Goal: Task Accomplishment & Management: Complete application form

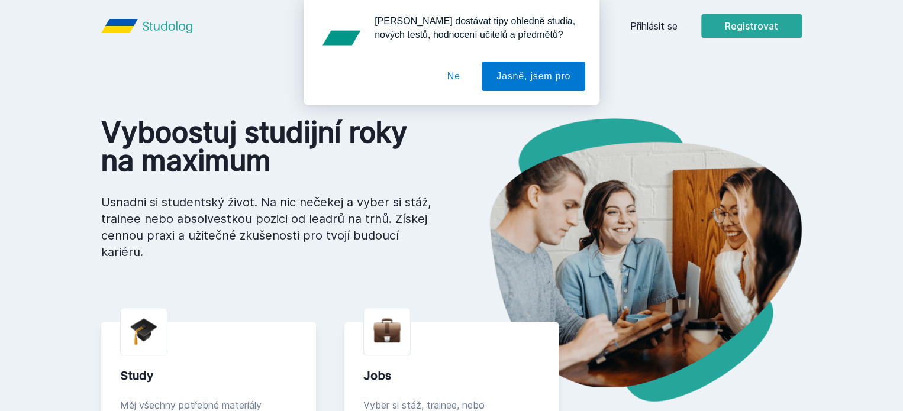
click at [849, 30] on div "[PERSON_NAME] dostávat tipy ohledně studia, nových testů, hodnocení učitelů a p…" at bounding box center [451, 52] width 903 height 105
click at [458, 73] on button "Ne" at bounding box center [453, 77] width 43 height 30
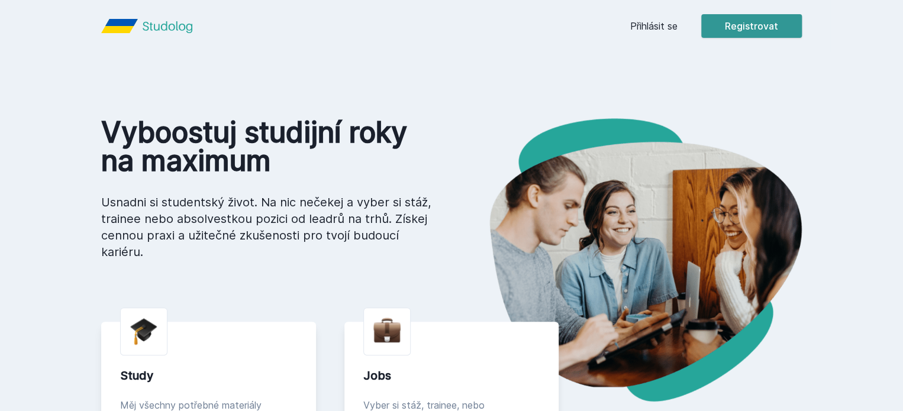
click at [801, 27] on button "Registrovat" at bounding box center [751, 26] width 101 height 24
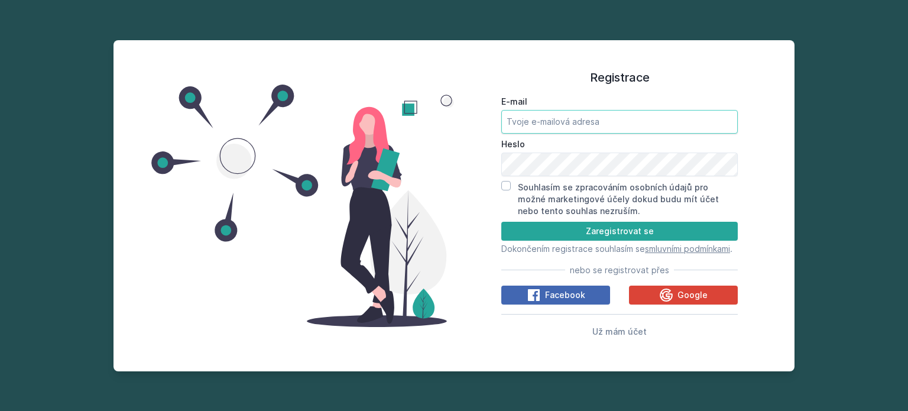
click at [648, 110] on input "E-mail" at bounding box center [620, 122] width 237 height 24
click at [576, 298] on span "Facebook" at bounding box center [565, 295] width 40 height 12
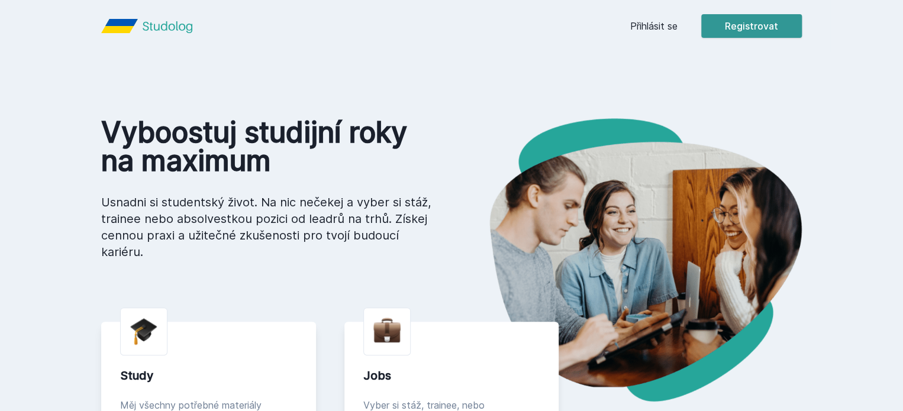
click at [801, 26] on button "Registrovat" at bounding box center [751, 26] width 101 height 24
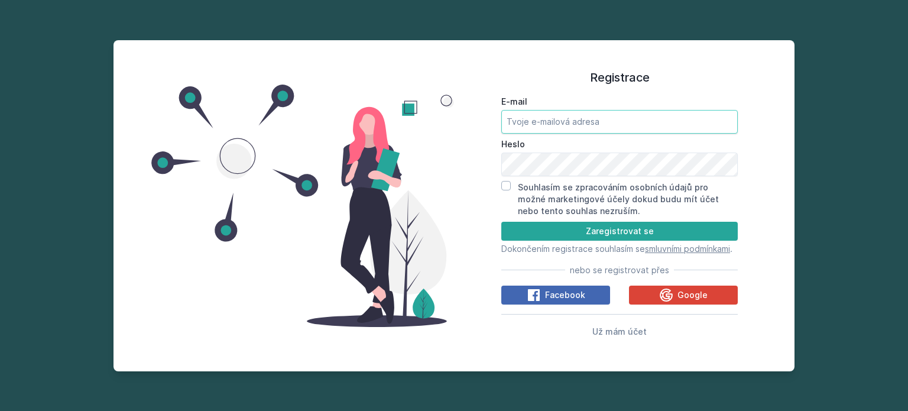
click at [646, 110] on input "E-mail" at bounding box center [620, 122] width 237 height 24
click at [559, 118] on form "E-mail [EMAIL_ADDRESS][DOMAIN_NAME] Heslo Souhlasím se zpracováním osobních úda…" at bounding box center [620, 175] width 237 height 159
click at [559, 118] on input "[EMAIL_ADDRESS][DOMAIN_NAME]" at bounding box center [620, 122] width 237 height 24
type input "[EMAIL_ADDRESS][DOMAIN_NAME]"
click at [507, 181] on input "Souhlasím se zpracováním osobních údajů pro možné marketingové účely dokud budu…" at bounding box center [506, 185] width 9 height 9
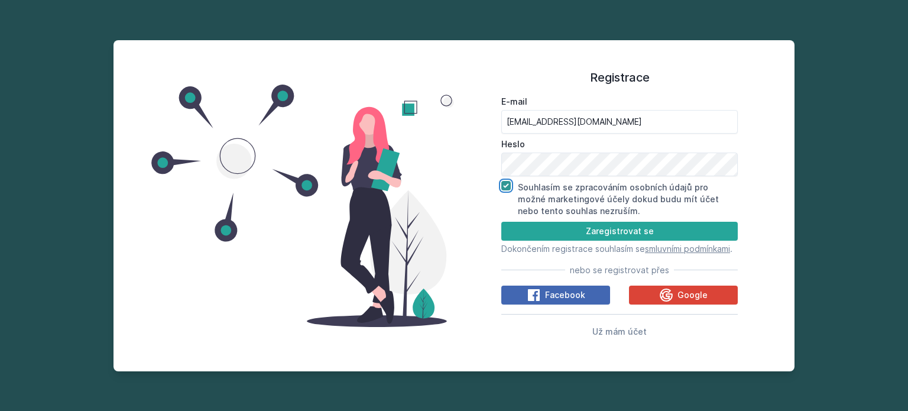
checkbox input "true"
click at [573, 232] on button "Zaregistrovat se" at bounding box center [620, 231] width 237 height 19
click at [655, 222] on button "Zaregistrovat se" at bounding box center [620, 231] width 237 height 19
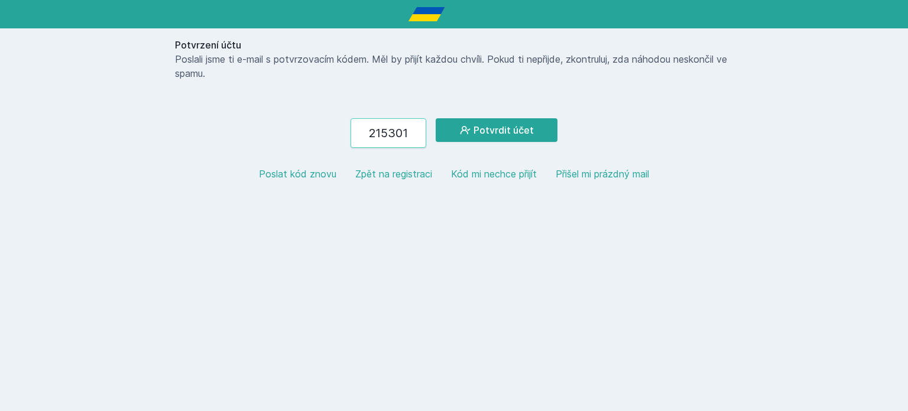
type input "215301"
click at [436, 118] on button "Potvrdit účet" at bounding box center [497, 130] width 122 height 24
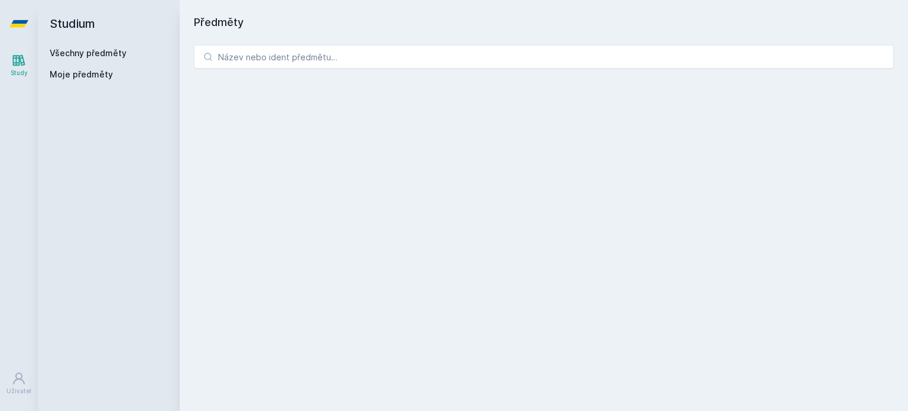
click at [23, 67] on icon at bounding box center [19, 60] width 14 height 14
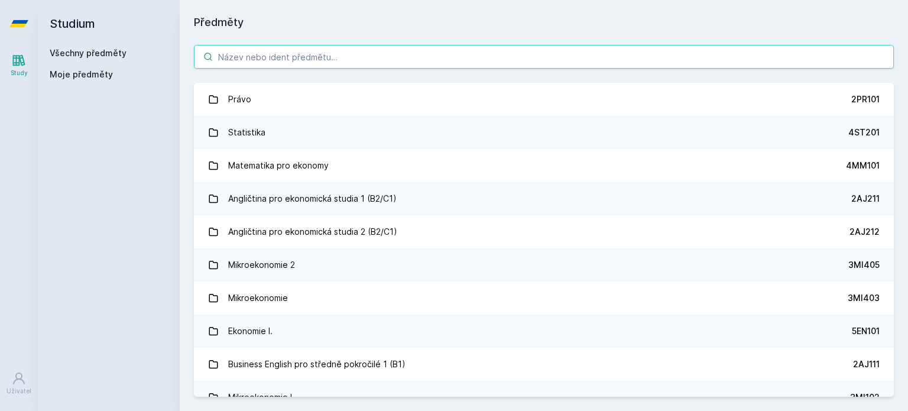
click at [258, 57] on input "search" at bounding box center [544, 57] width 700 height 24
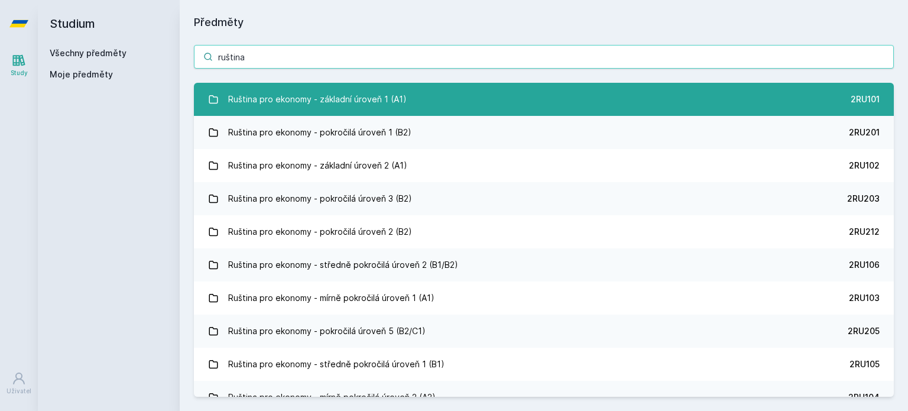
type input "ruština"
click at [390, 97] on div "Ruština pro ekonomy - základní úroveň 1 (A1)" at bounding box center [317, 100] width 179 height 24
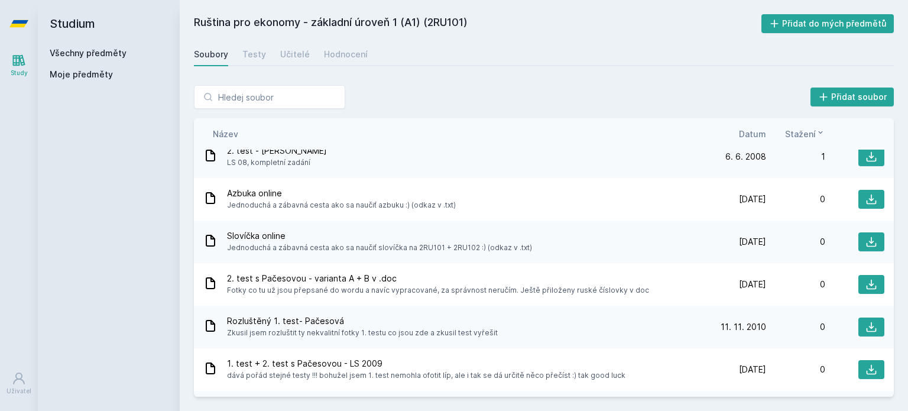
scroll to position [228, 0]
click at [867, 242] on icon at bounding box center [872, 241] width 10 height 10
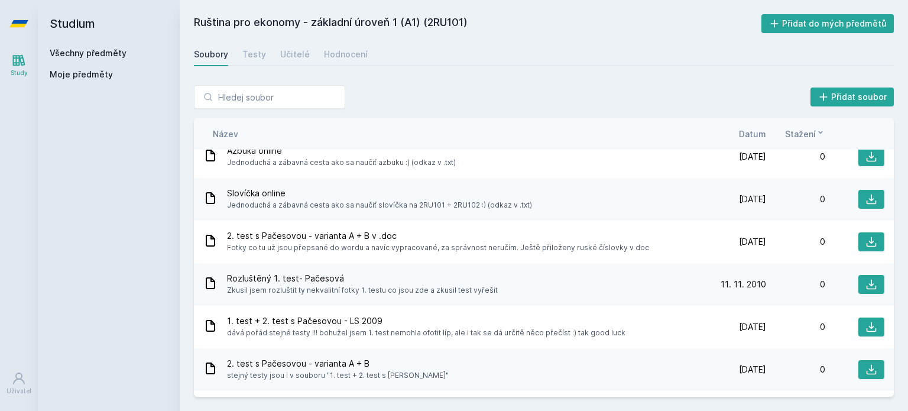
scroll to position [267, 0]
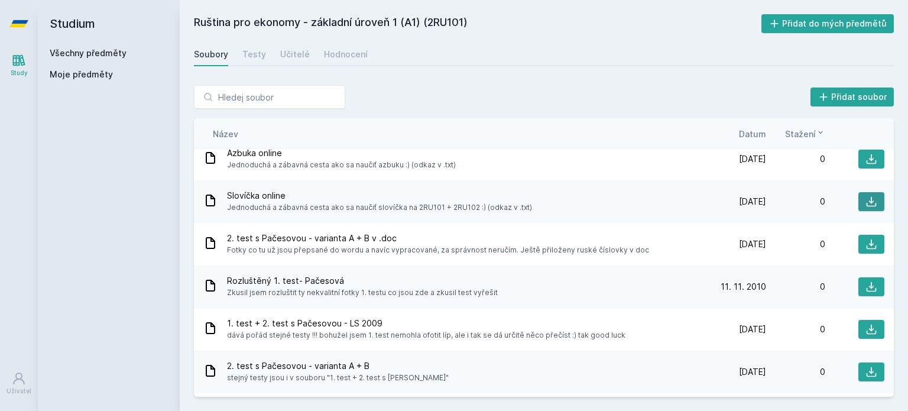
click at [867, 203] on icon at bounding box center [872, 202] width 12 height 12
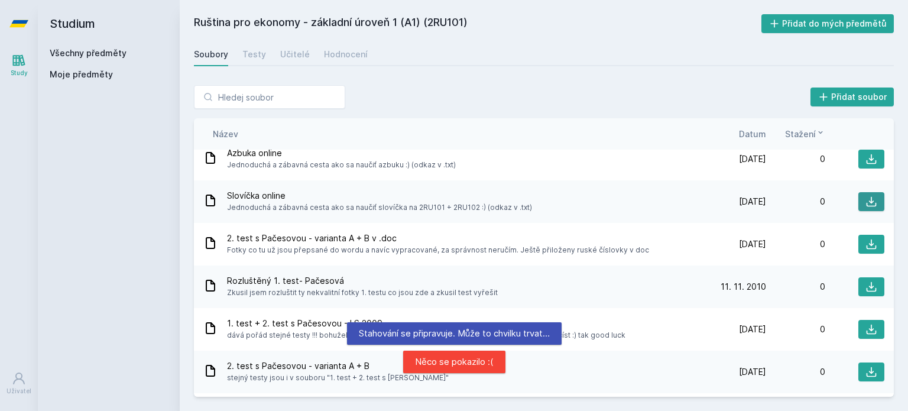
click at [867, 203] on icon at bounding box center [872, 202] width 12 height 12
click at [222, 203] on div "Slovíčka online Jednoduchá a zábavná cesta ako sa naučiť slovíčka na 2RU101 + 2…" at bounding box center [455, 202] width 504 height 24
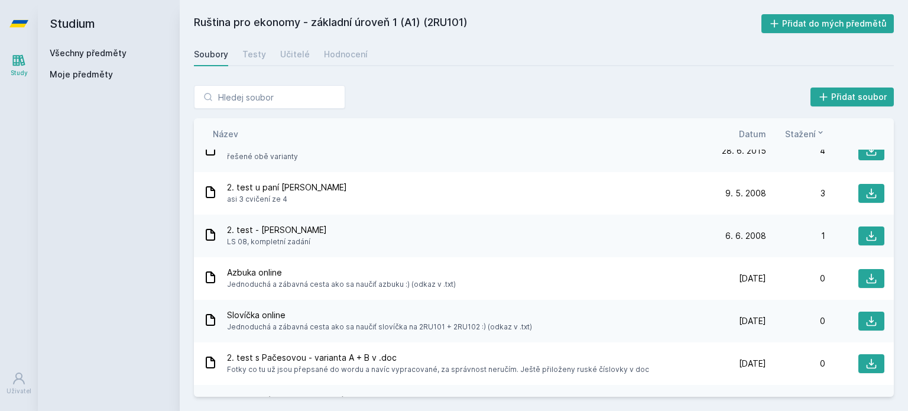
scroll to position [0, 0]
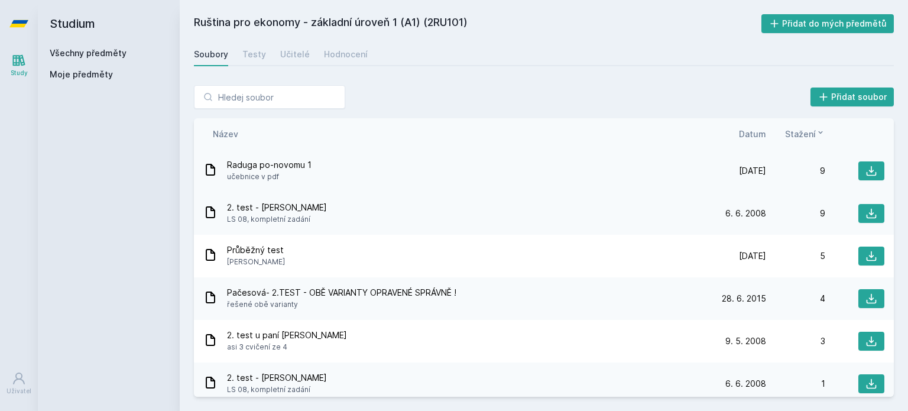
click at [338, 177] on div "Raduga po-novomu 1 učebnice v pdf" at bounding box center [455, 171] width 504 height 24
click at [273, 165] on span "Raduga po-novomu 1" at bounding box center [269, 165] width 85 height 12
click at [279, 219] on span "LS 08, kompletní zadání" at bounding box center [277, 220] width 100 height 12
click at [284, 251] on div "Průběžný test Filip" at bounding box center [455, 256] width 504 height 24
click at [871, 166] on icon at bounding box center [872, 171] width 12 height 12
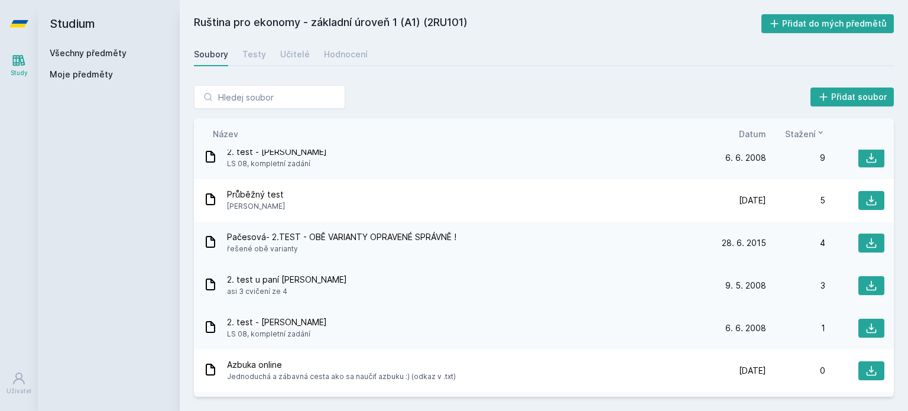
scroll to position [62, 0]
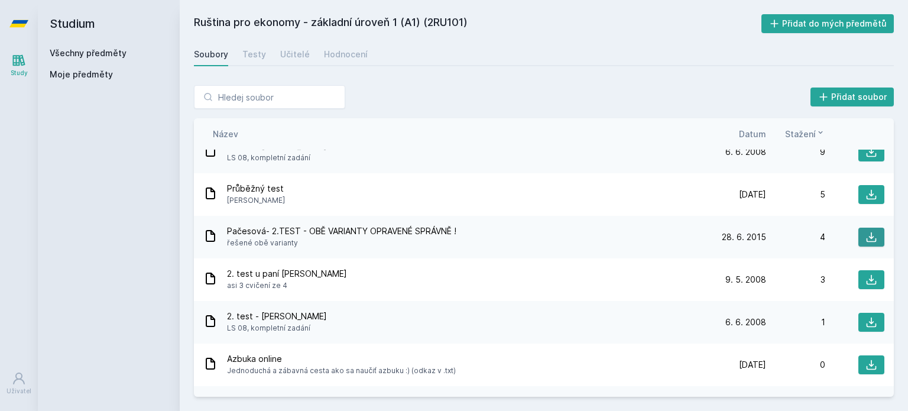
click at [867, 239] on icon at bounding box center [872, 237] width 10 height 10
click at [565, 111] on div "Přidat soubor Řazení: Název Datum Stažení Název Datum Stažení Raduga po-novomu …" at bounding box center [544, 241] width 700 height 312
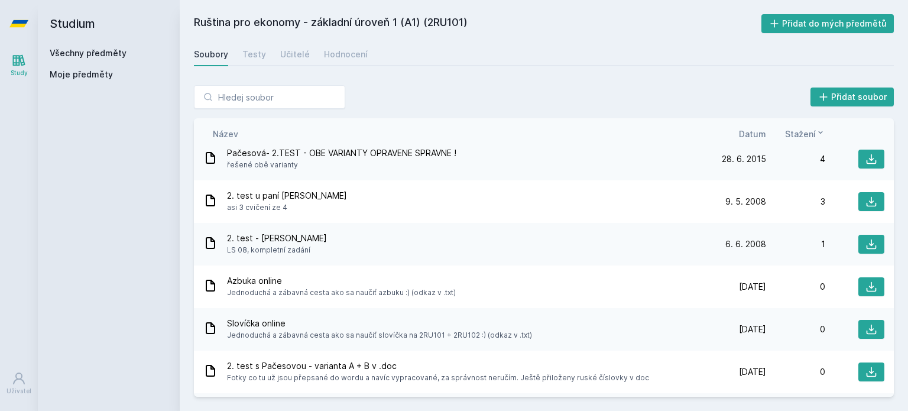
scroll to position [142, 0]
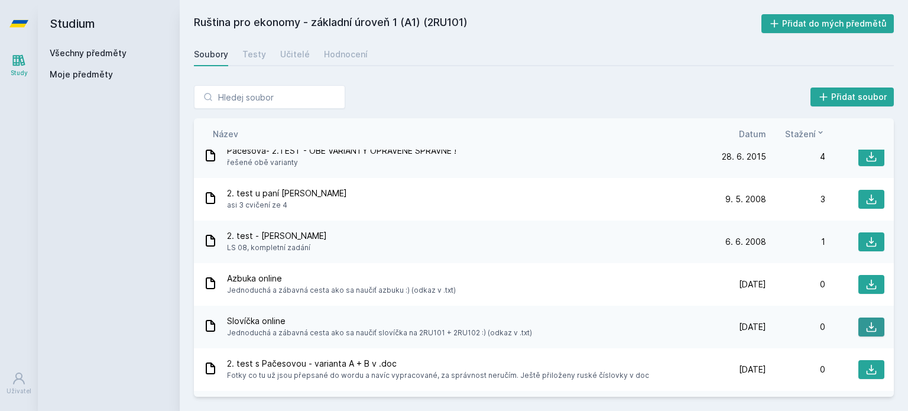
click at [866, 321] on icon at bounding box center [872, 327] width 12 height 12
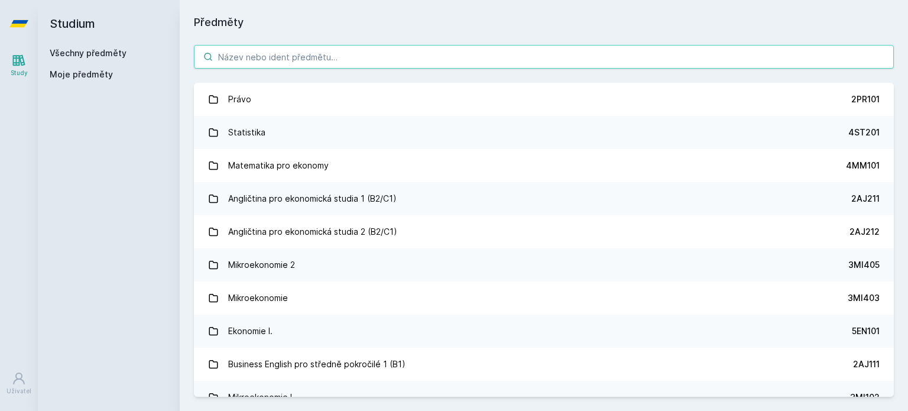
click at [367, 59] on input "search" at bounding box center [544, 57] width 700 height 24
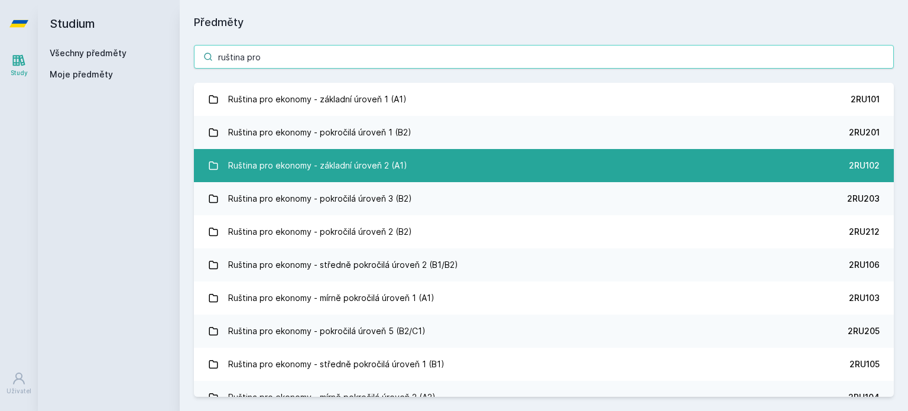
type input "ruština pro"
click at [381, 167] on div "Ruština pro ekonomy - základní úroveň 2 (A1)" at bounding box center [317, 166] width 179 height 24
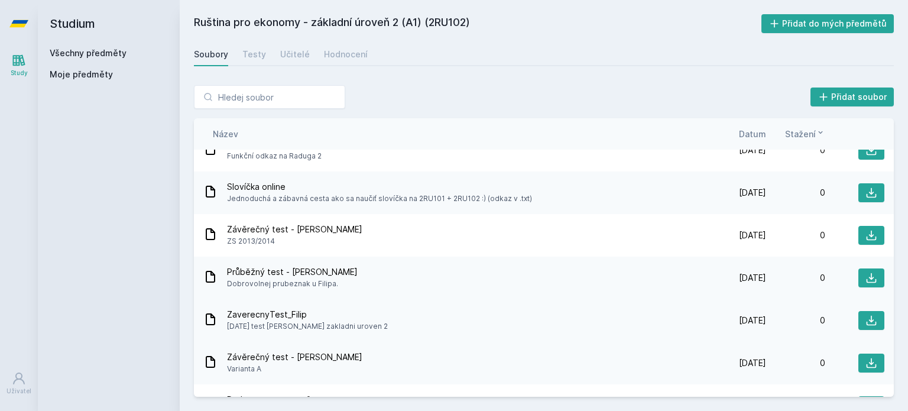
scroll to position [21, 0]
click at [873, 186] on button at bounding box center [872, 192] width 26 height 19
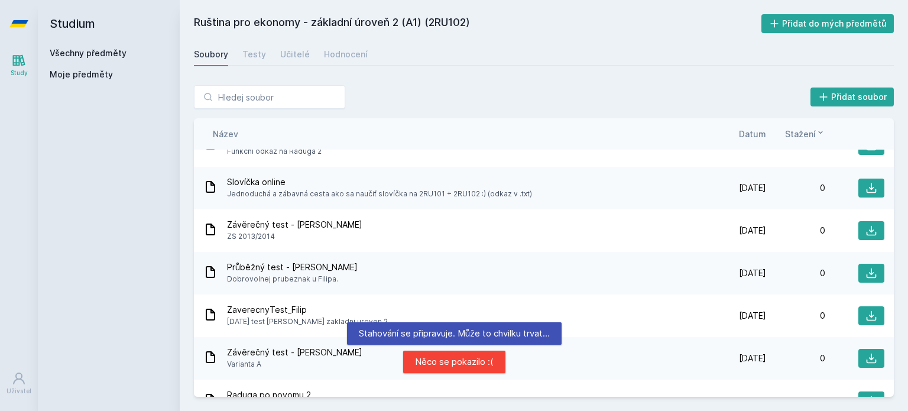
scroll to position [25, 0]
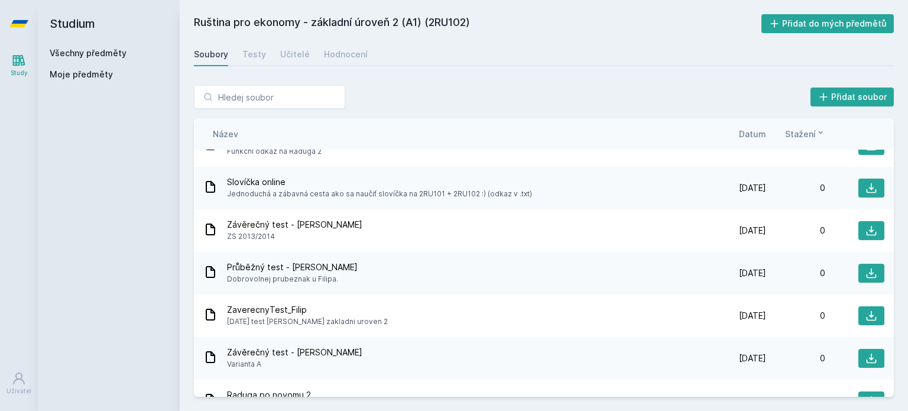
click at [501, 196] on span "Jednoduchá a zábavná cesta ako sa naučiť slovíčka na 2RU101 + 2RU102 :) (odkaz …" at bounding box center [379, 194] width 305 height 12
click at [215, 183] on icon at bounding box center [210, 187] width 14 height 14
click at [866, 186] on icon at bounding box center [872, 188] width 12 height 12
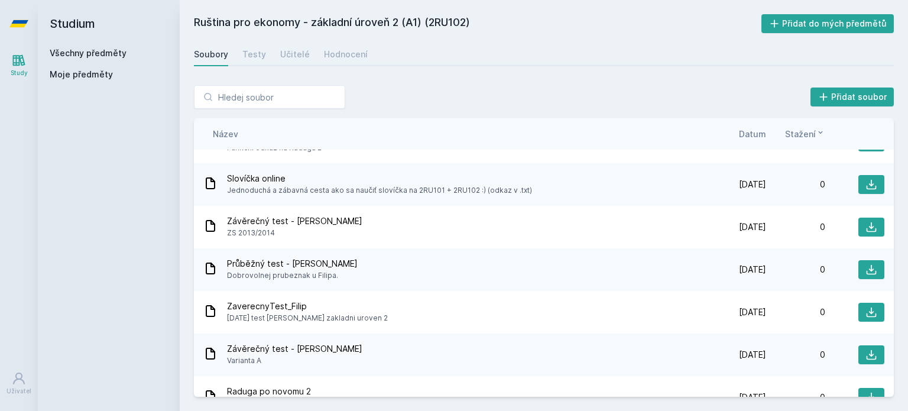
scroll to position [28, 0]
click at [875, 267] on button at bounding box center [872, 270] width 26 height 19
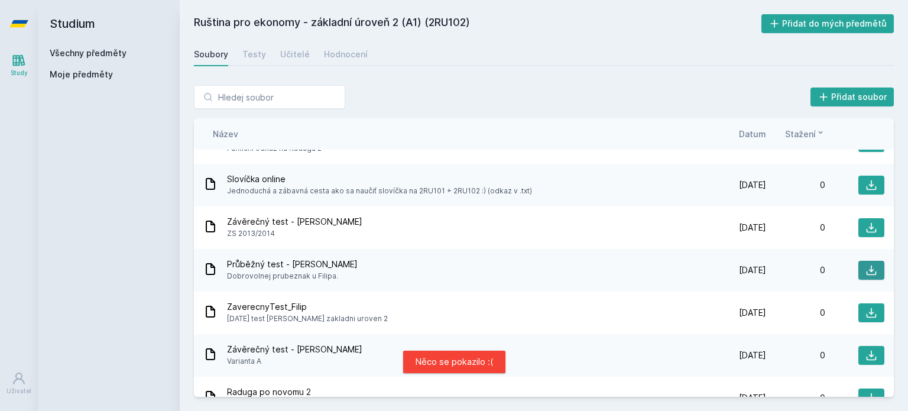
click at [866, 268] on icon at bounding box center [872, 270] width 12 height 12
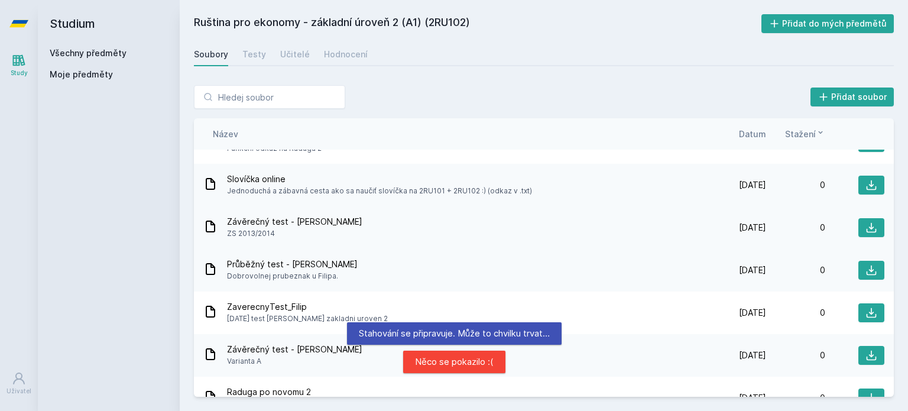
scroll to position [0, 0]
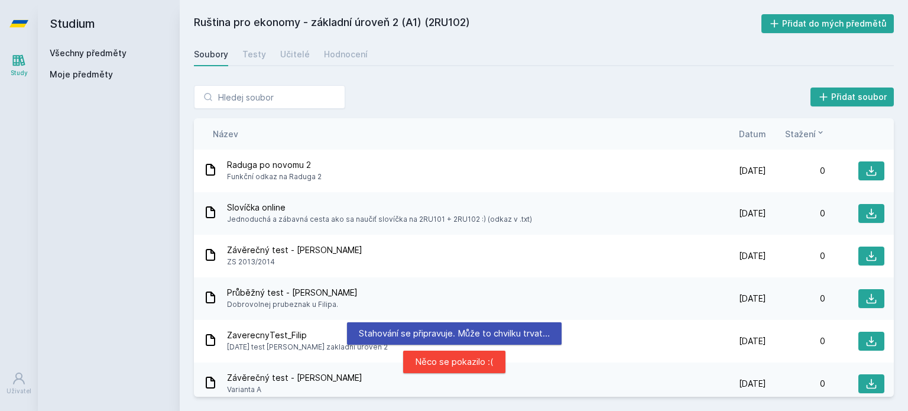
click at [864, 222] on div "Slovíčka online Jednoduchá a zábavná cesta ako sa naučiť slovíčka na 2RU101 + 2…" at bounding box center [544, 213] width 700 height 43
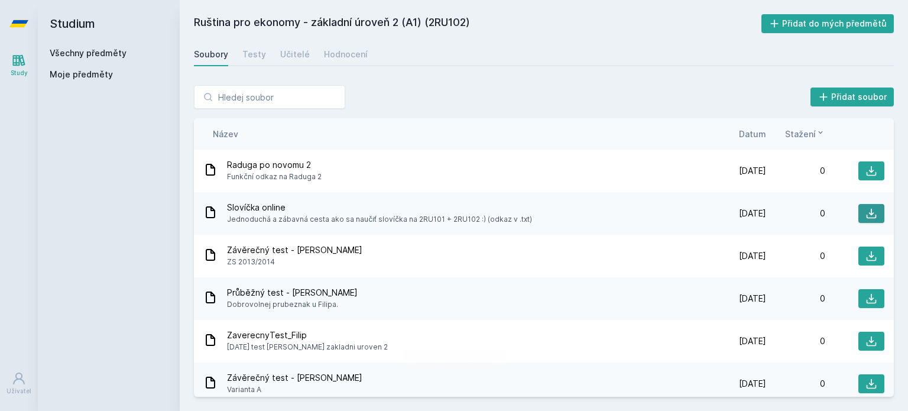
click at [866, 213] on icon at bounding box center [872, 214] width 12 height 12
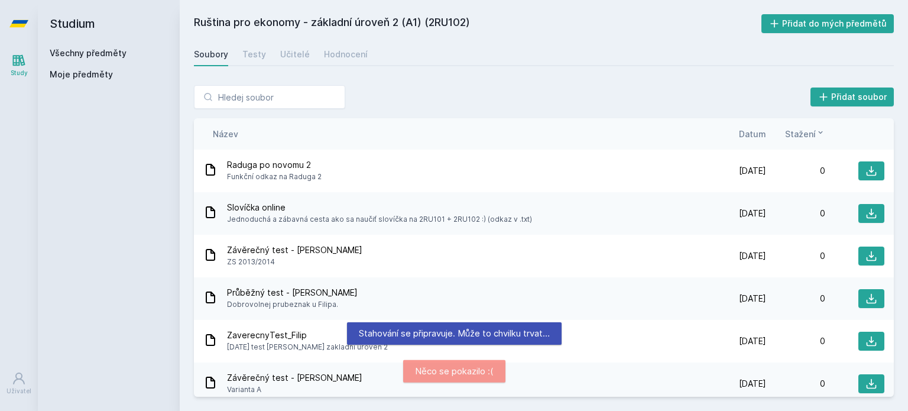
scroll to position [21, 0]
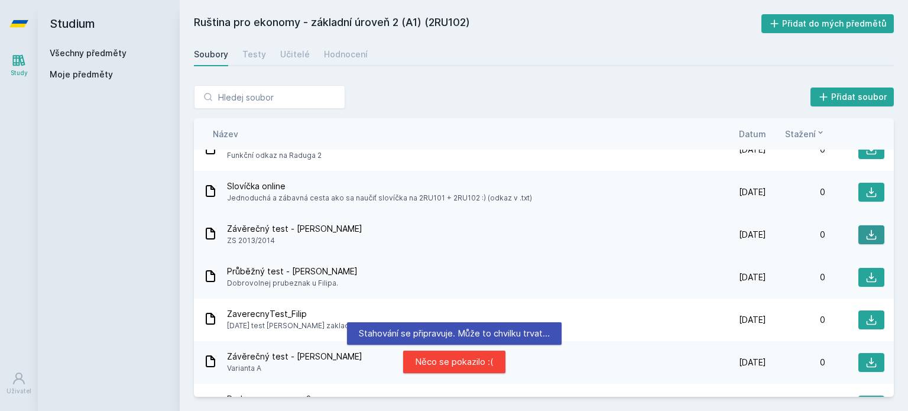
click at [870, 232] on icon at bounding box center [872, 235] width 12 height 12
click at [867, 278] on icon at bounding box center [872, 278] width 10 height 10
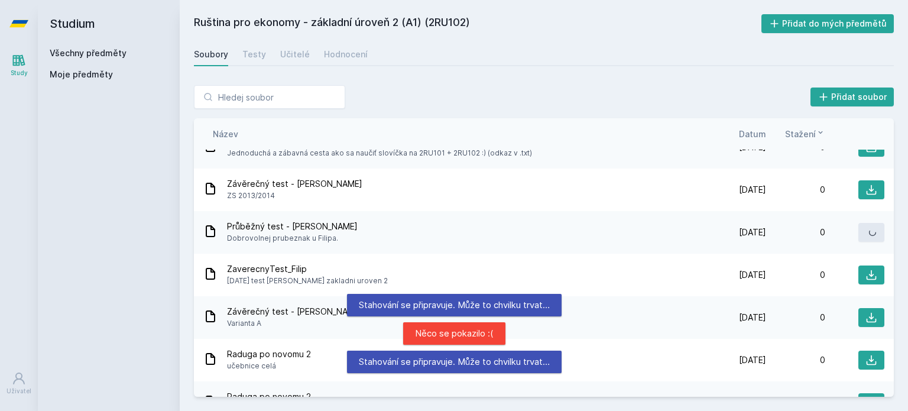
scroll to position [69, 0]
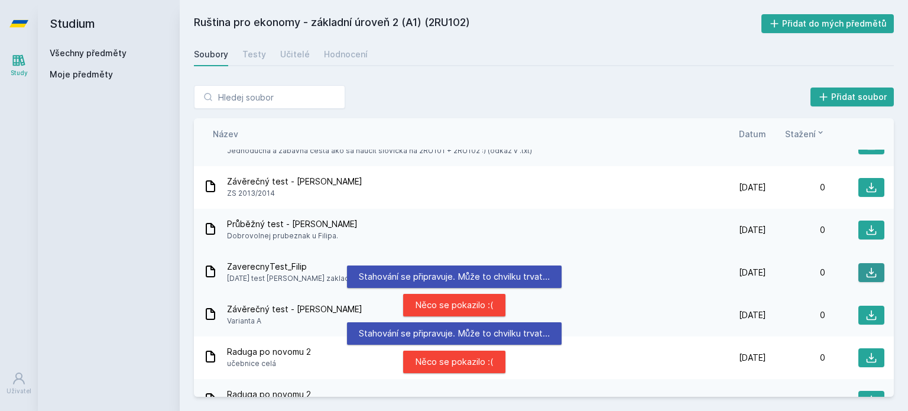
click at [866, 279] on button at bounding box center [872, 272] width 26 height 19
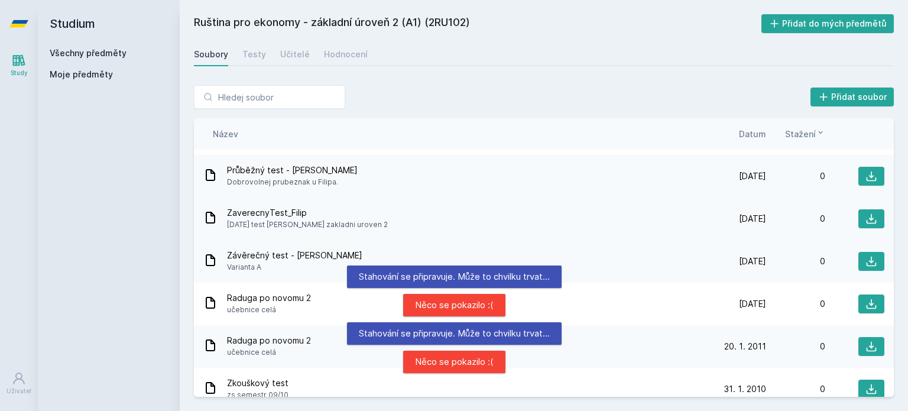
scroll to position [123, 0]
click at [868, 253] on button at bounding box center [872, 260] width 26 height 19
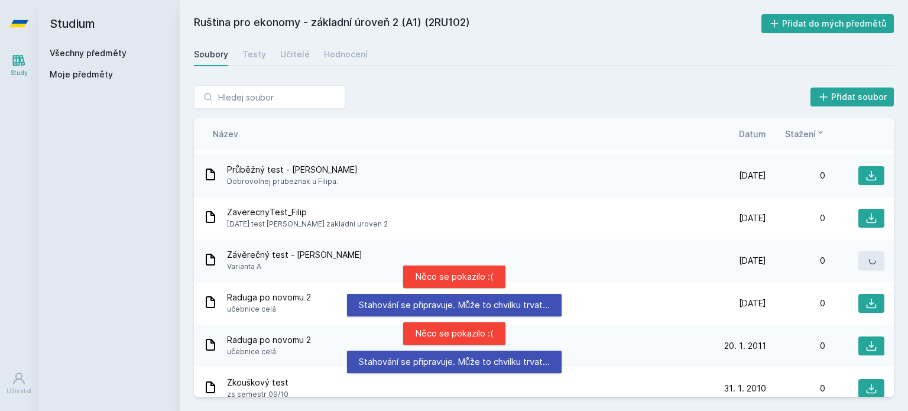
scroll to position [170, 0]
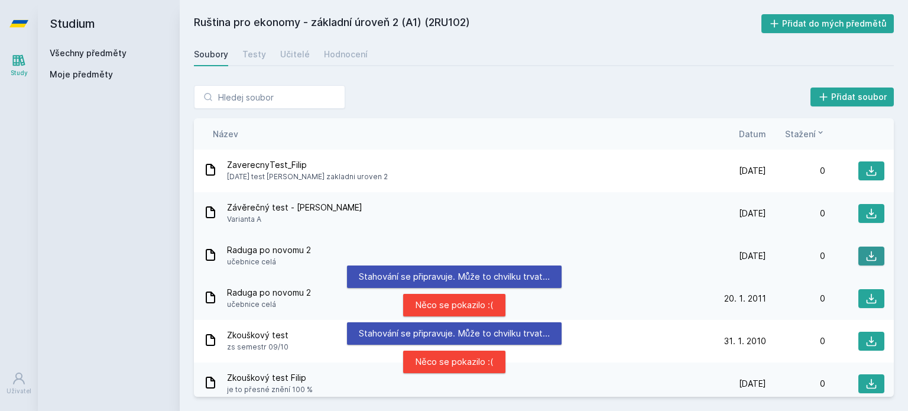
click at [866, 259] on icon at bounding box center [872, 256] width 12 height 12
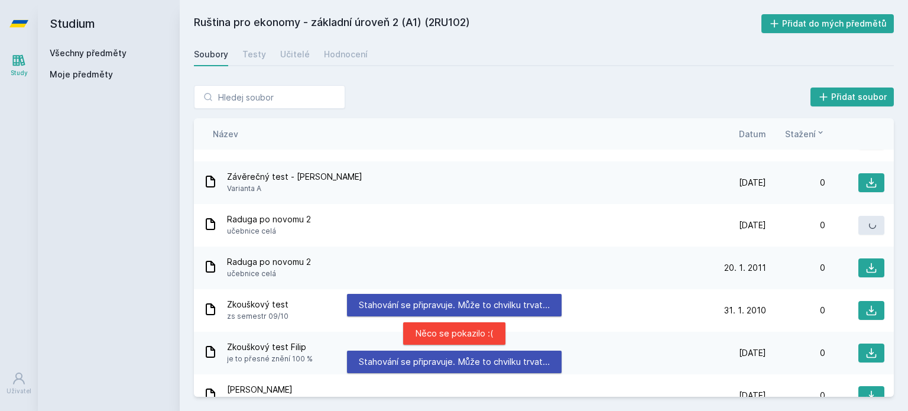
scroll to position [203, 0]
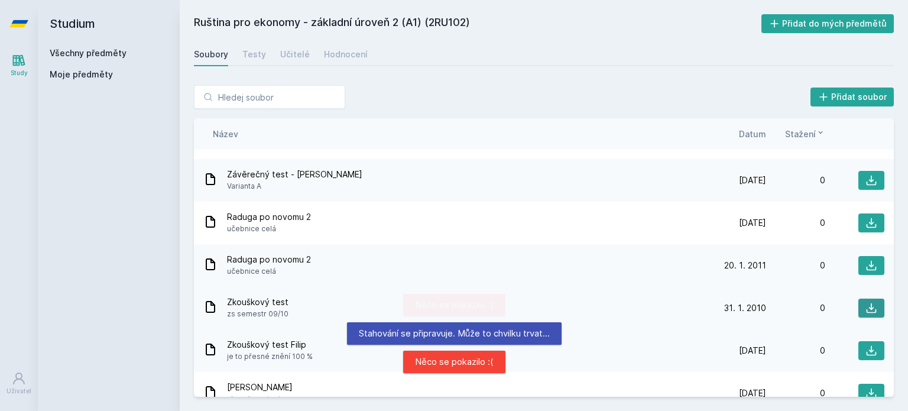
click at [868, 311] on icon at bounding box center [872, 308] width 12 height 12
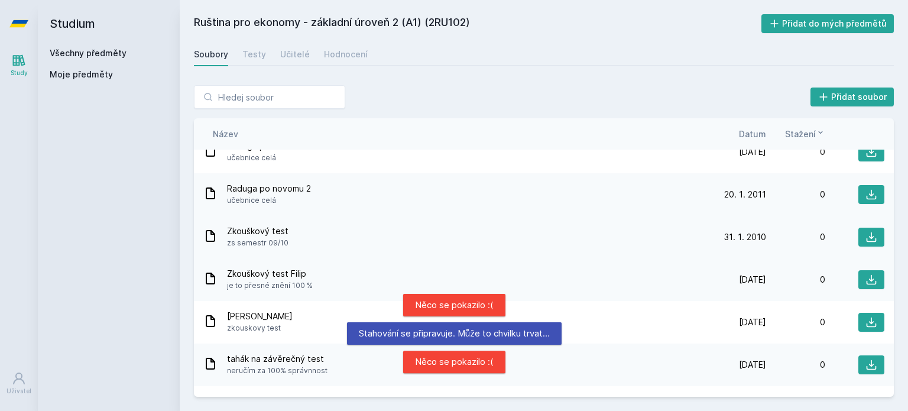
scroll to position [287, 0]
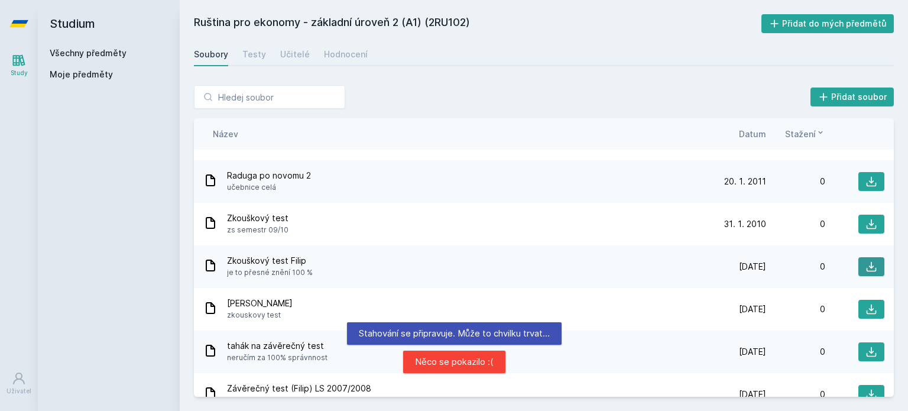
click at [868, 270] on icon at bounding box center [872, 267] width 10 height 10
click at [870, 309] on icon at bounding box center [872, 309] width 12 height 12
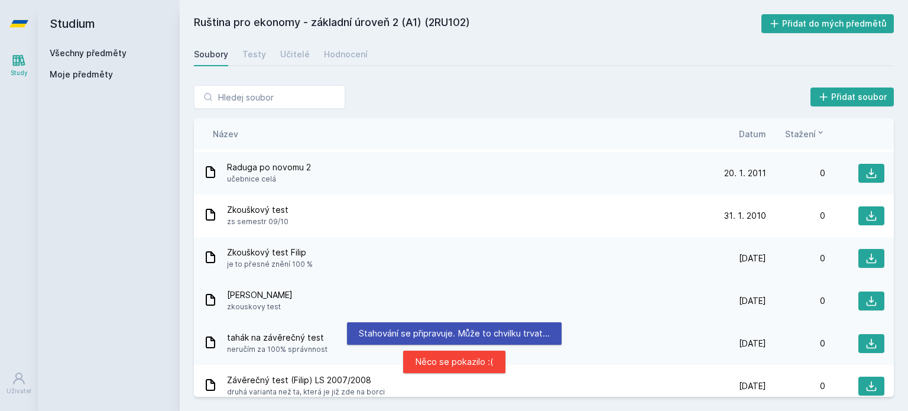
scroll to position [297, 0]
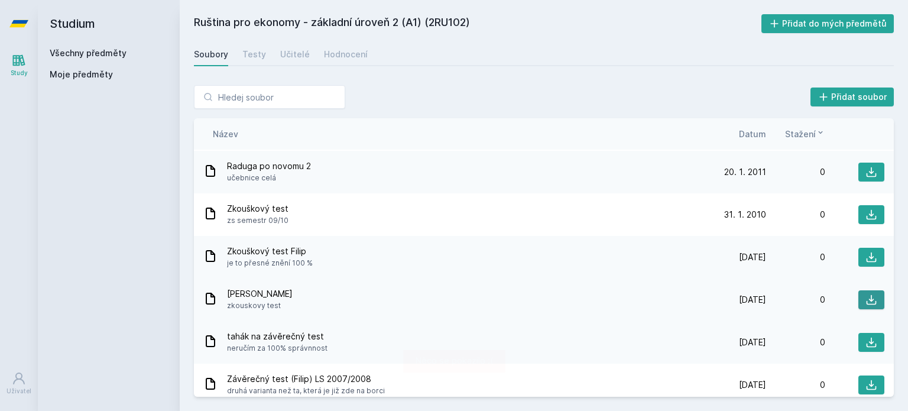
click at [868, 300] on icon at bounding box center [872, 300] width 12 height 12
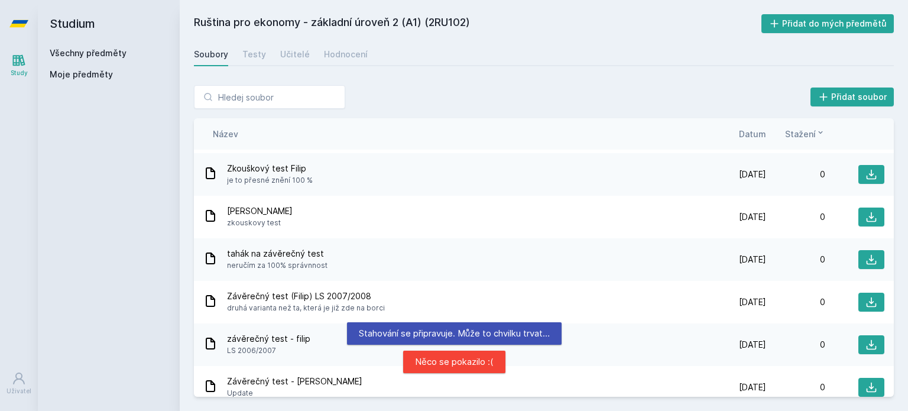
scroll to position [385, 0]
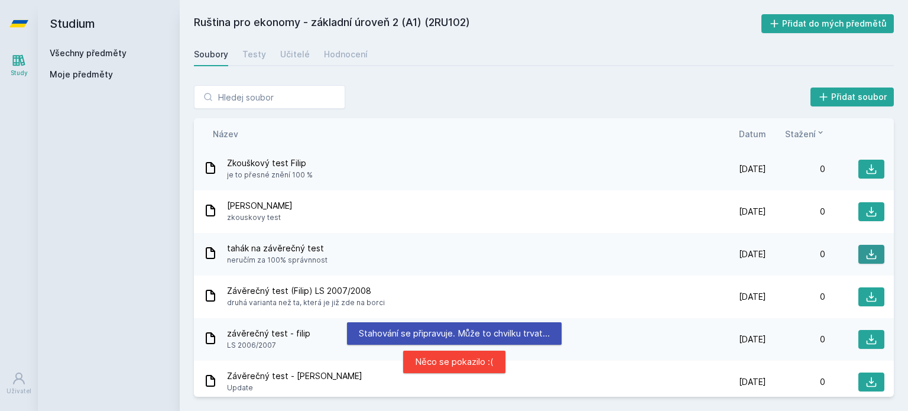
click at [871, 253] on icon at bounding box center [872, 254] width 12 height 12
click at [866, 299] on icon at bounding box center [872, 297] width 12 height 12
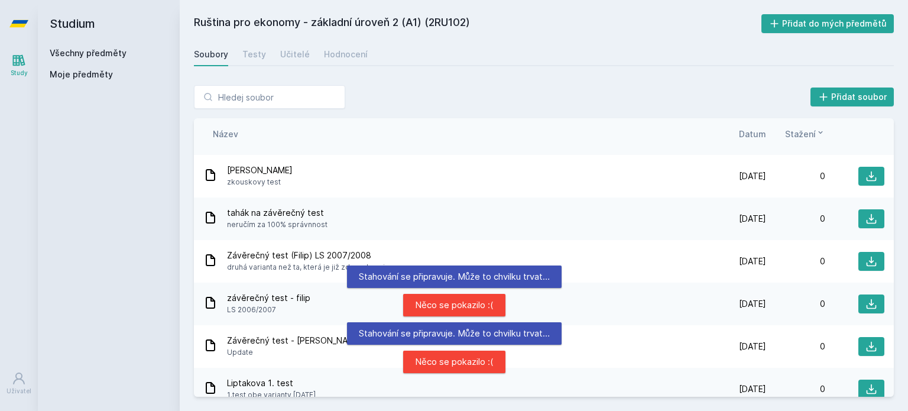
scroll to position [434, 0]
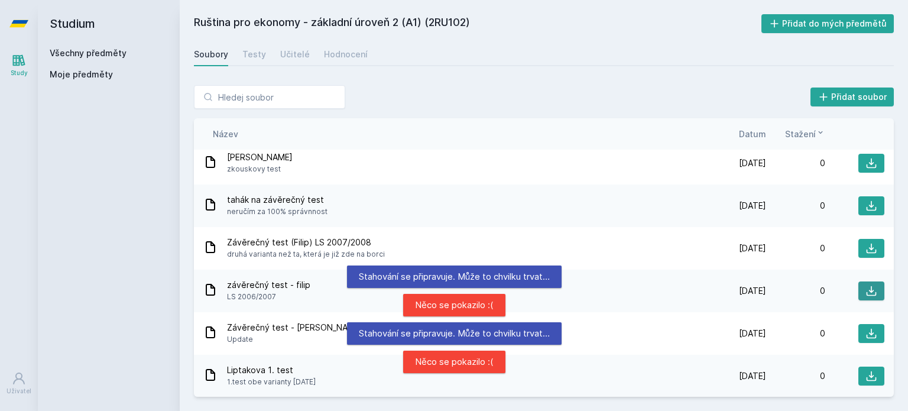
click at [867, 289] on icon at bounding box center [872, 291] width 10 height 10
click at [859, 339] on button at bounding box center [872, 333] width 26 height 19
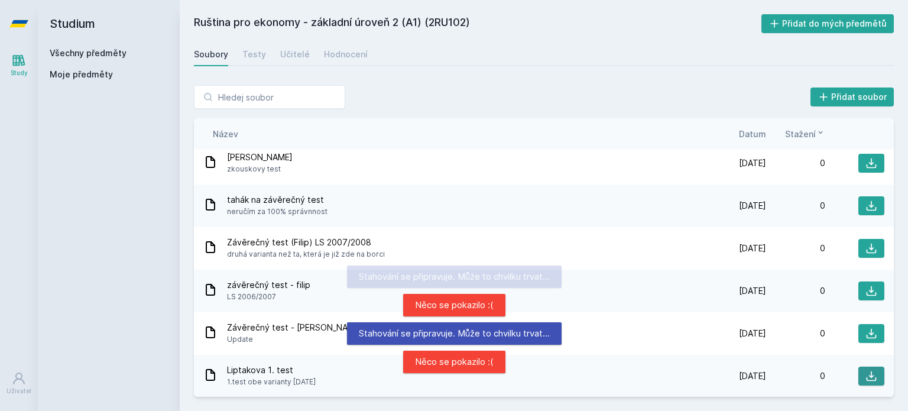
click at [868, 374] on icon at bounding box center [872, 376] width 12 height 12
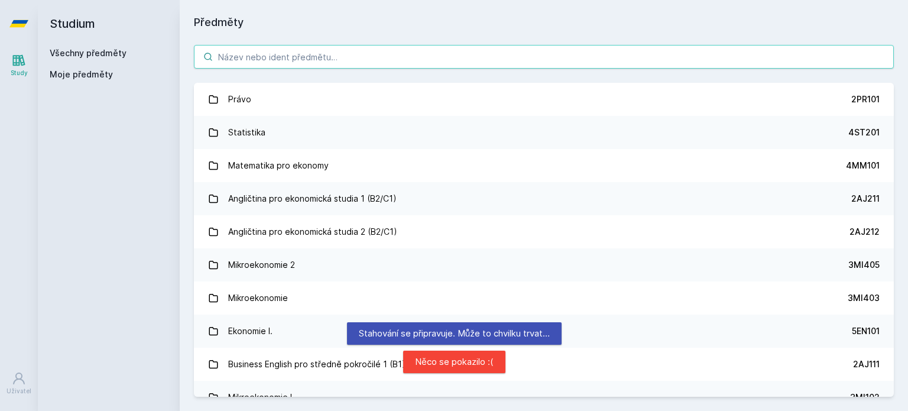
click at [337, 66] on input "search" at bounding box center [544, 57] width 700 height 24
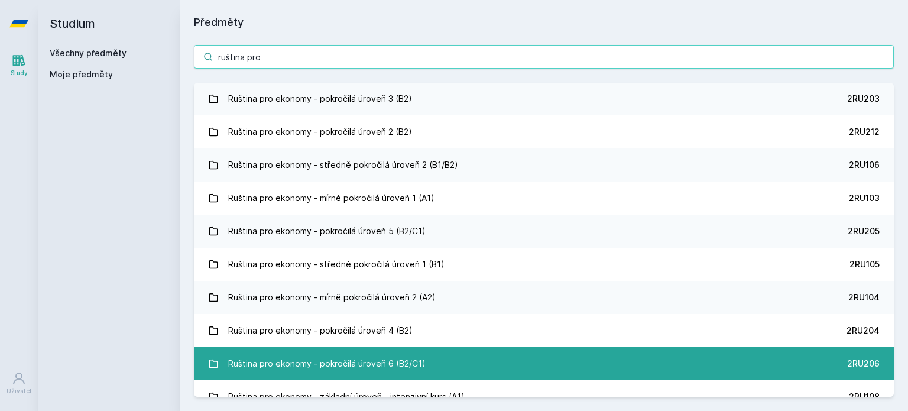
scroll to position [90, 0]
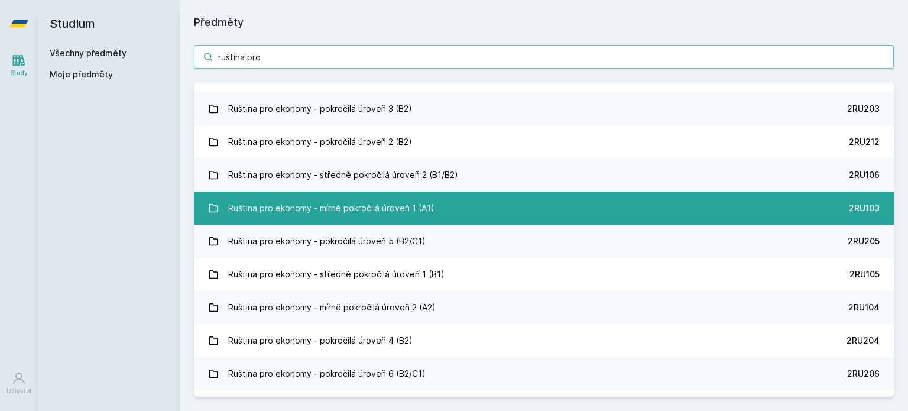
type input "ruština pro"
click at [415, 203] on div "Ruština pro ekonomy - mírně pokročilá úroveň 1 (A1)" at bounding box center [331, 208] width 206 height 24
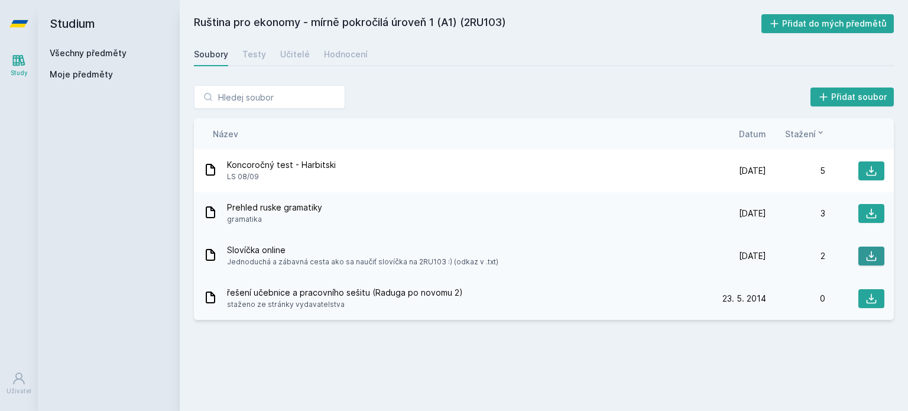
click at [868, 263] on button at bounding box center [872, 256] width 26 height 19
click at [874, 187] on div "Koncoročný test - Harbitski LS [DATE] 16. 12. 08 [DATE] 5" at bounding box center [544, 171] width 700 height 43
click at [875, 166] on icon at bounding box center [872, 171] width 12 height 12
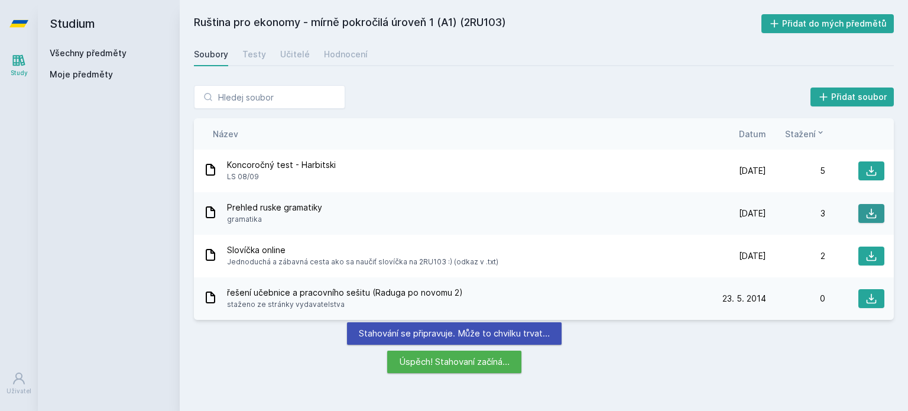
click at [869, 213] on icon at bounding box center [872, 214] width 10 height 10
